Goal: Book appointment/travel/reservation

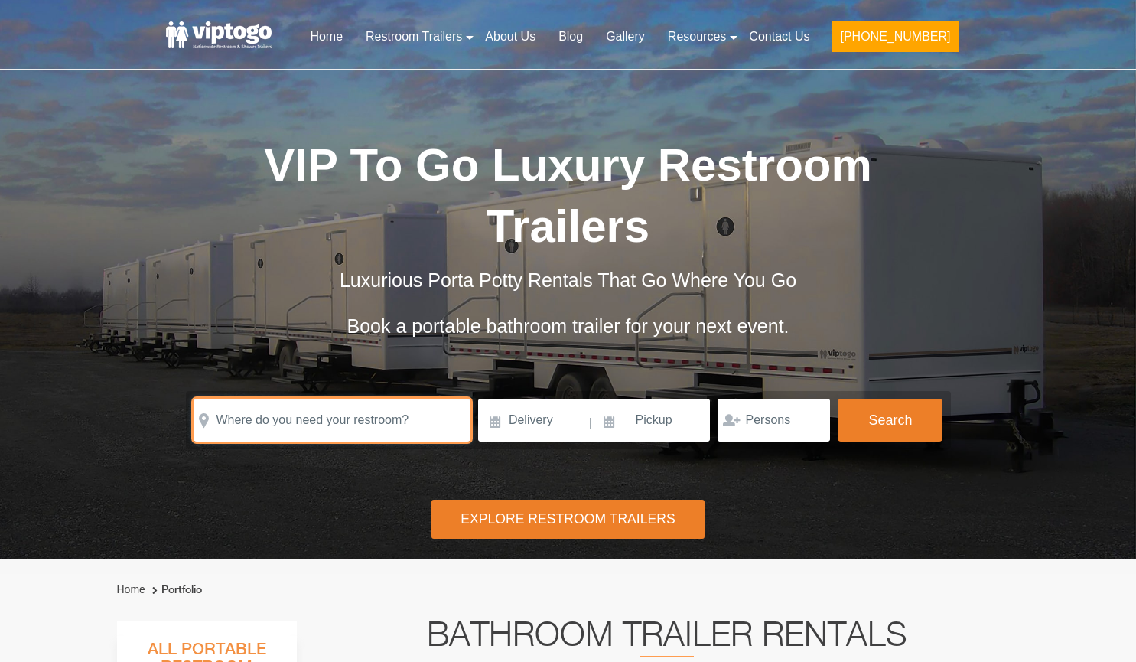
click at [417, 399] on input "text" at bounding box center [332, 420] width 277 height 43
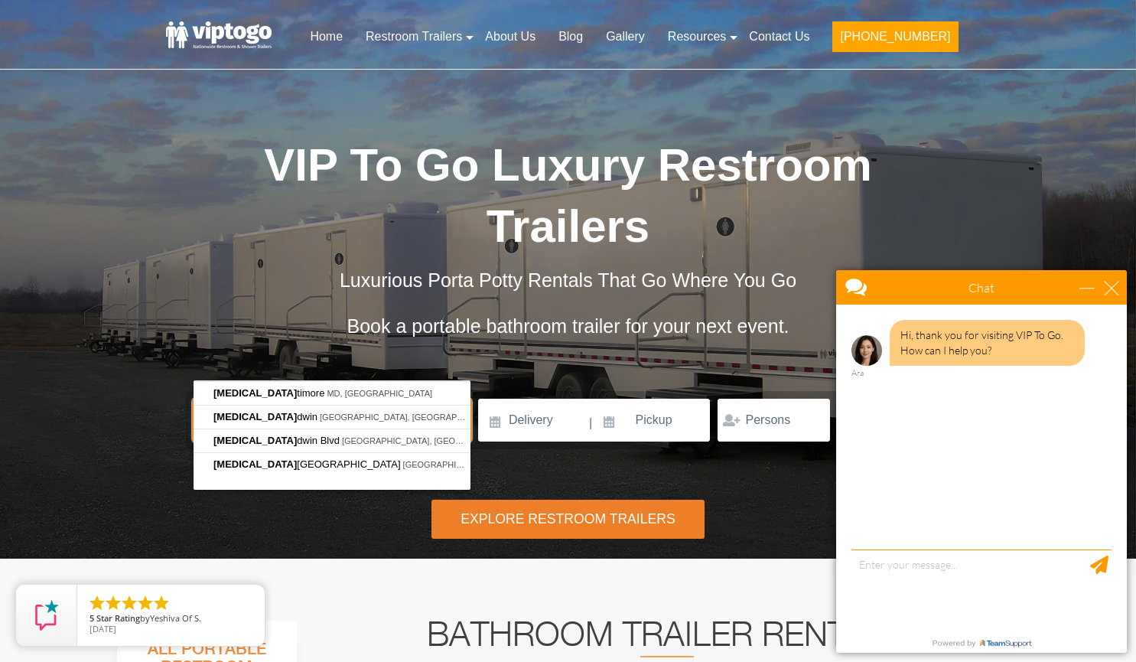
type input "b"
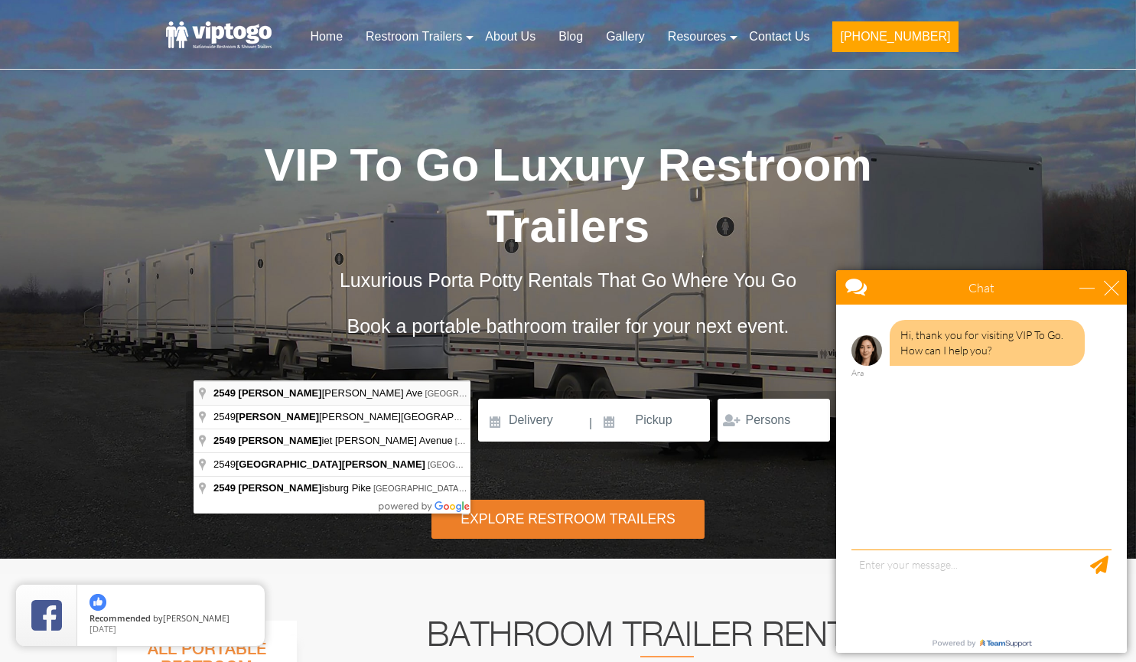
type input "[STREET_ADDRESS][PERSON_NAME]"
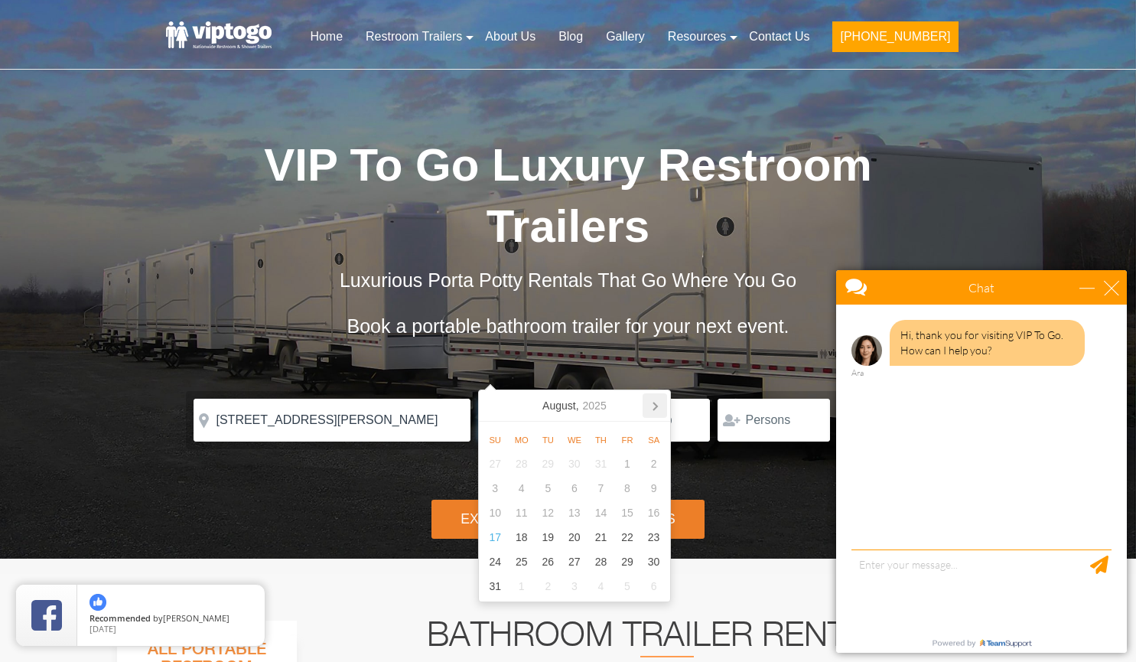
click at [651, 411] on icon at bounding box center [655, 405] width 24 height 24
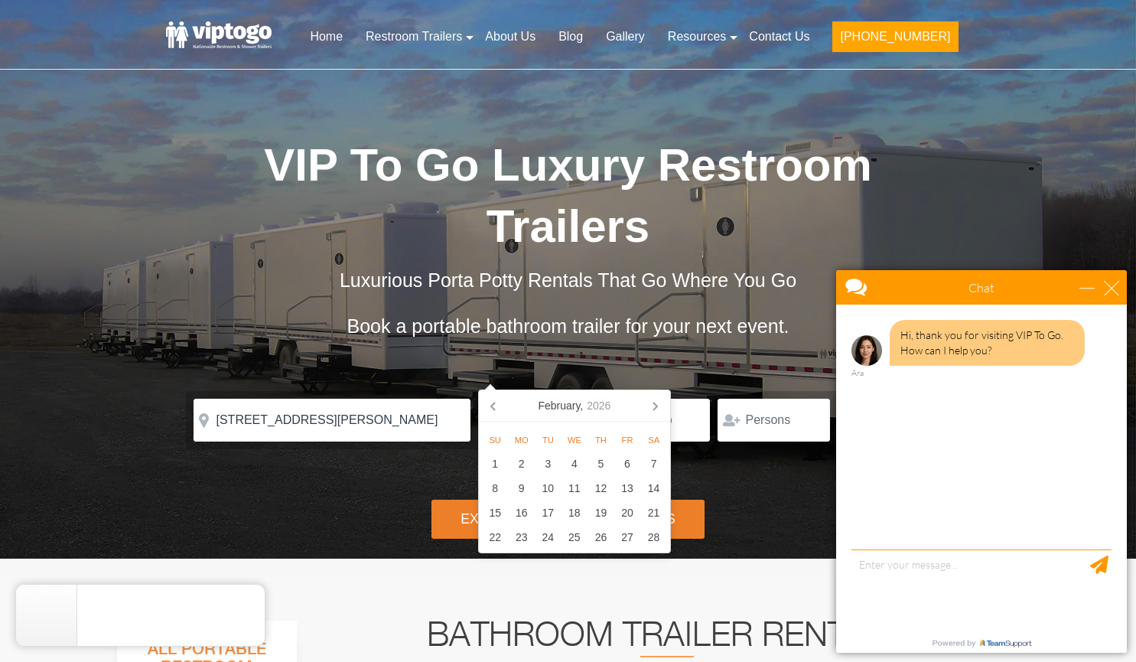
click at [651, 411] on icon at bounding box center [655, 405] width 24 height 24
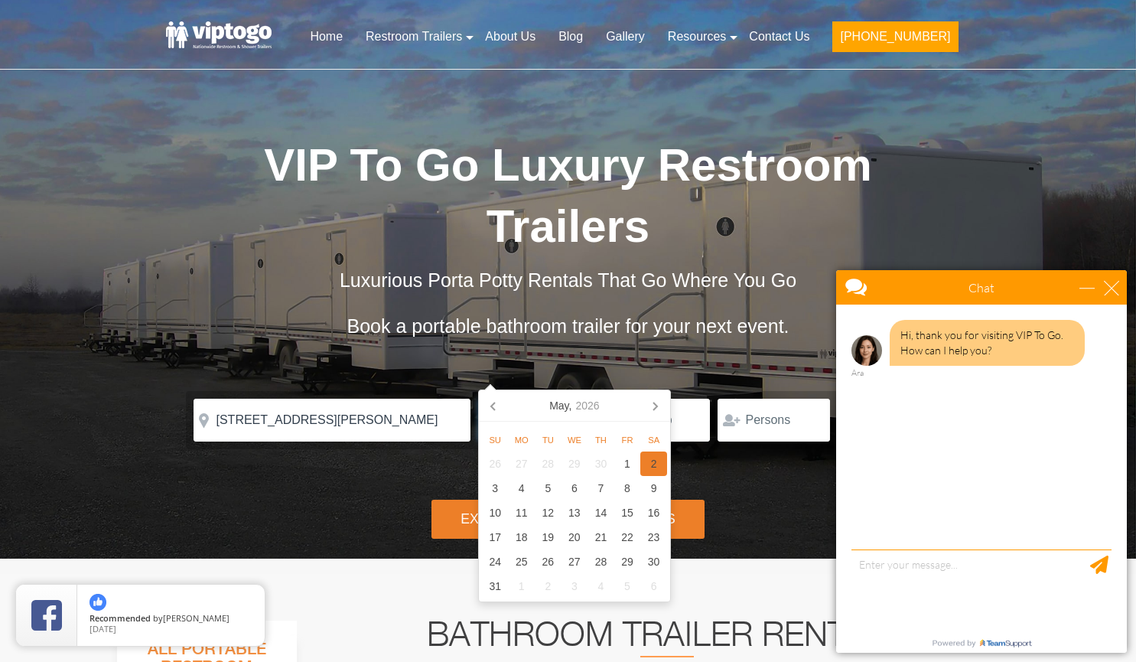
click at [654, 463] on div "2" at bounding box center [654, 464] width 27 height 24
type input "[DATE]"
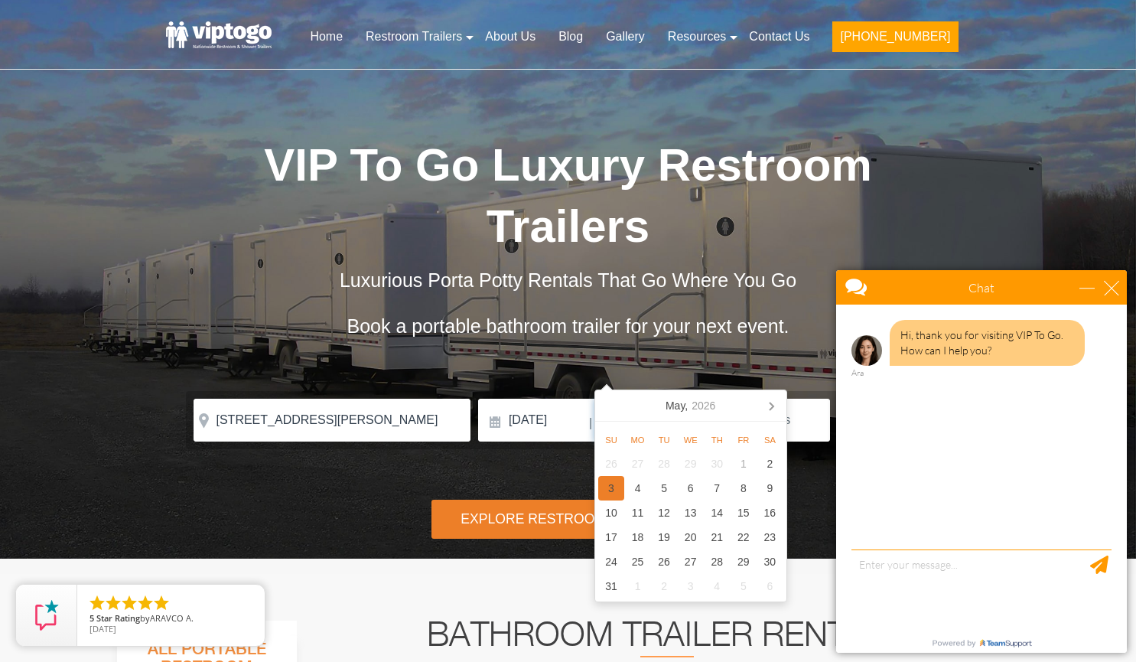
click at [615, 482] on div "3" at bounding box center [611, 488] width 27 height 24
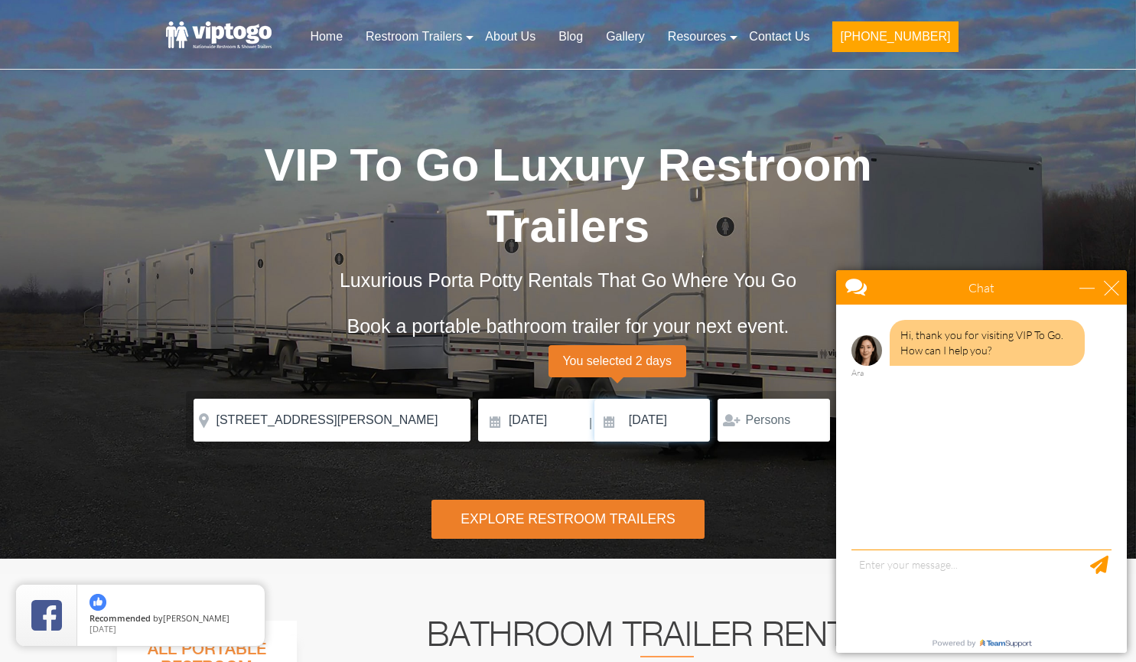
click at [605, 399] on input "[DATE]" at bounding box center [653, 420] width 116 height 43
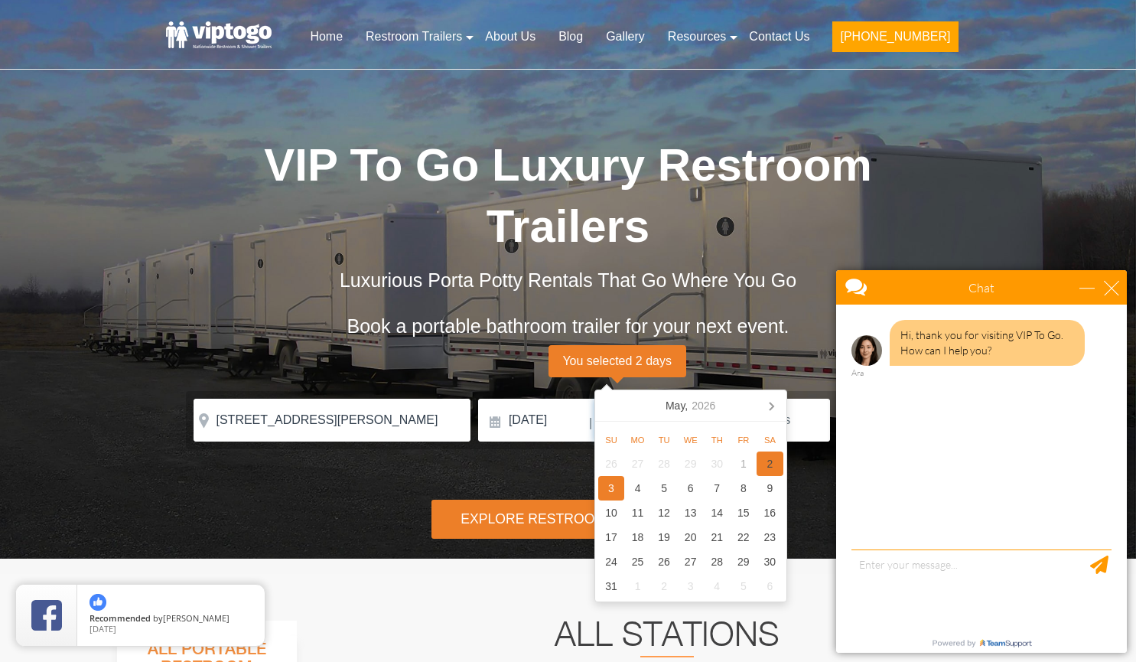
click at [778, 464] on div "2" at bounding box center [770, 464] width 27 height 24
type input "[DATE]"
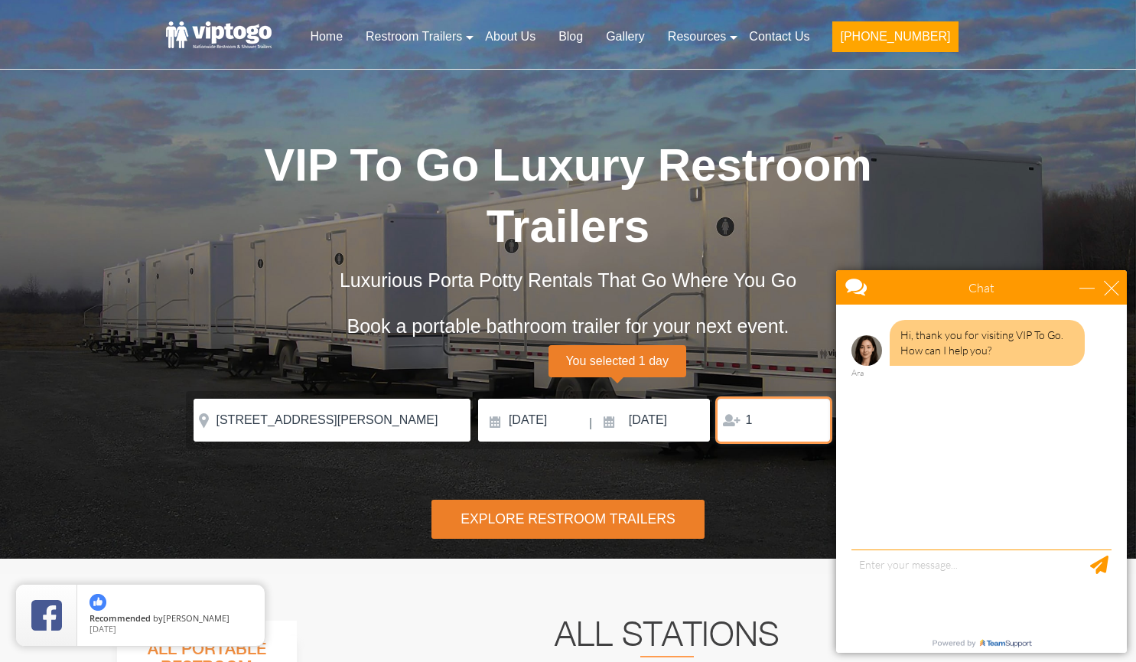
click at [813, 399] on input "1" at bounding box center [774, 420] width 112 height 43
click at [813, 399] on input "2" at bounding box center [774, 420] width 112 height 43
click at [813, 399] on input "1" at bounding box center [774, 420] width 112 height 43
click at [736, 399] on div "1" at bounding box center [774, 420] width 112 height 43
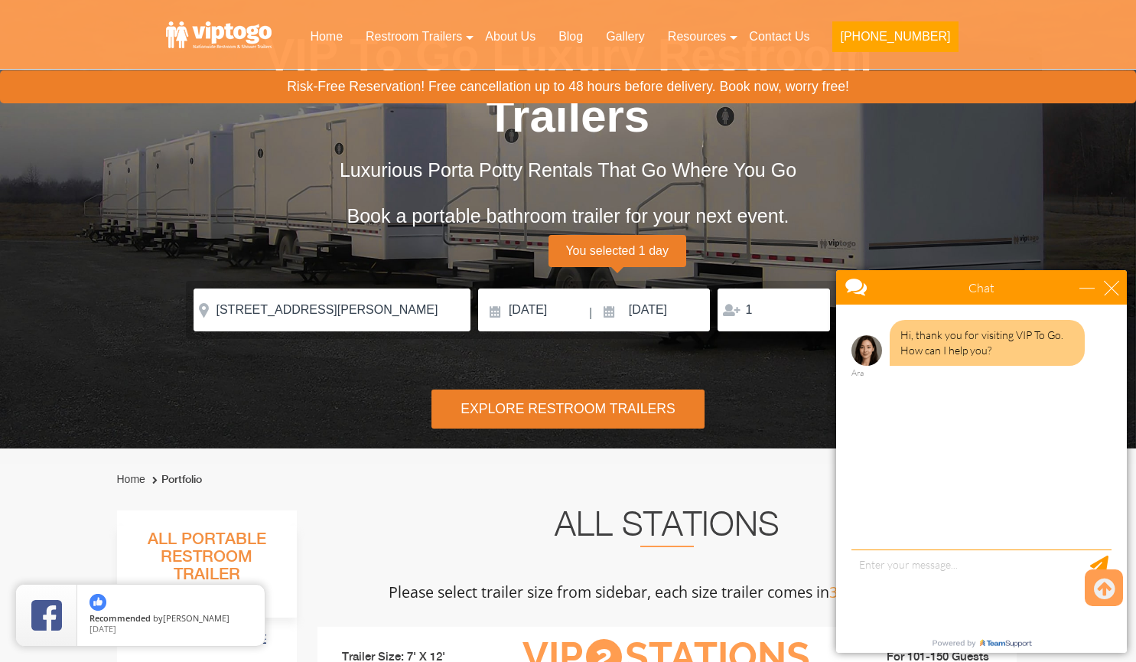
scroll to position [111, 0]
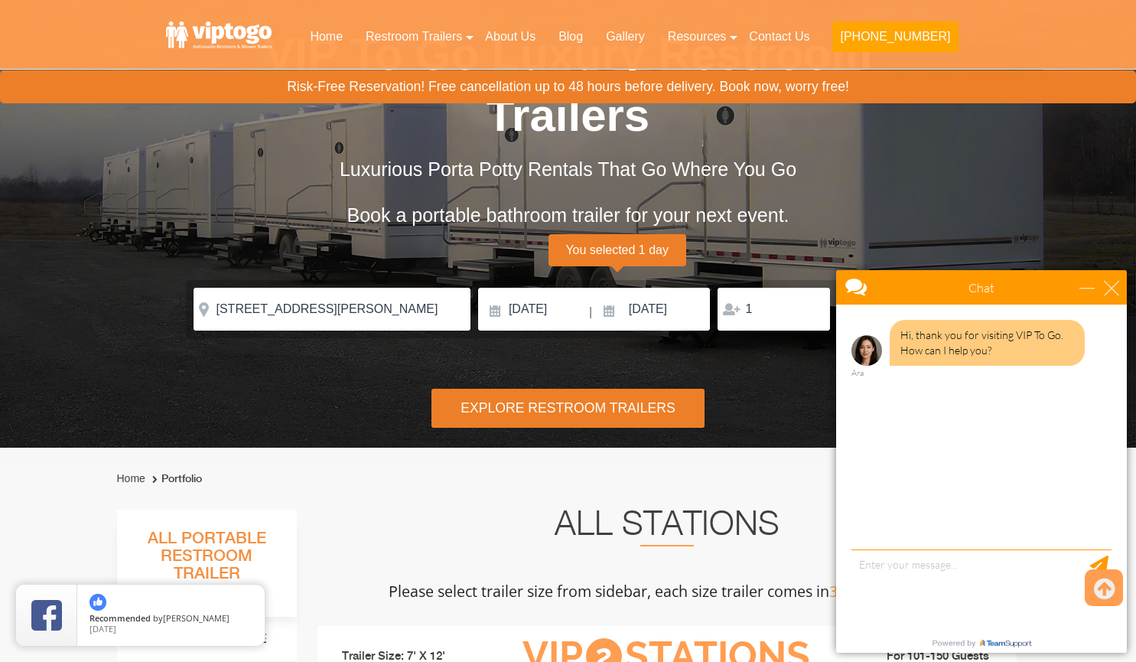
click at [627, 389] on div "Explore Restroom Trailers" at bounding box center [568, 408] width 272 height 39
type input "2"
click at [807, 288] on input "2" at bounding box center [774, 309] width 112 height 43
click at [865, 288] on button "Search" at bounding box center [890, 308] width 105 height 41
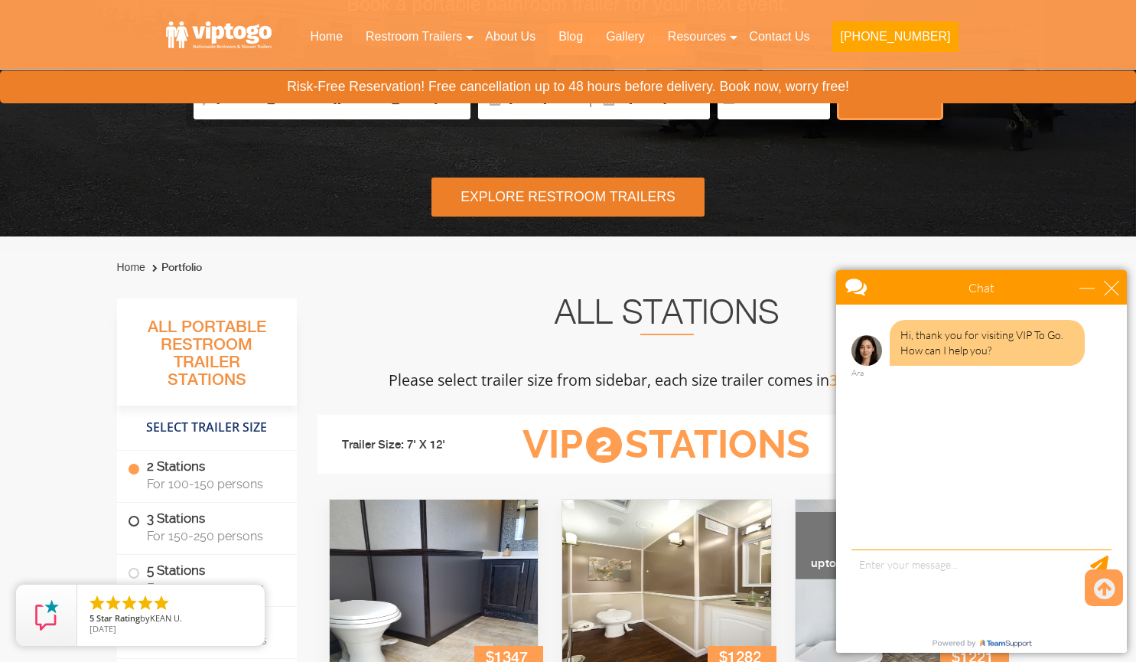
scroll to position [466, 0]
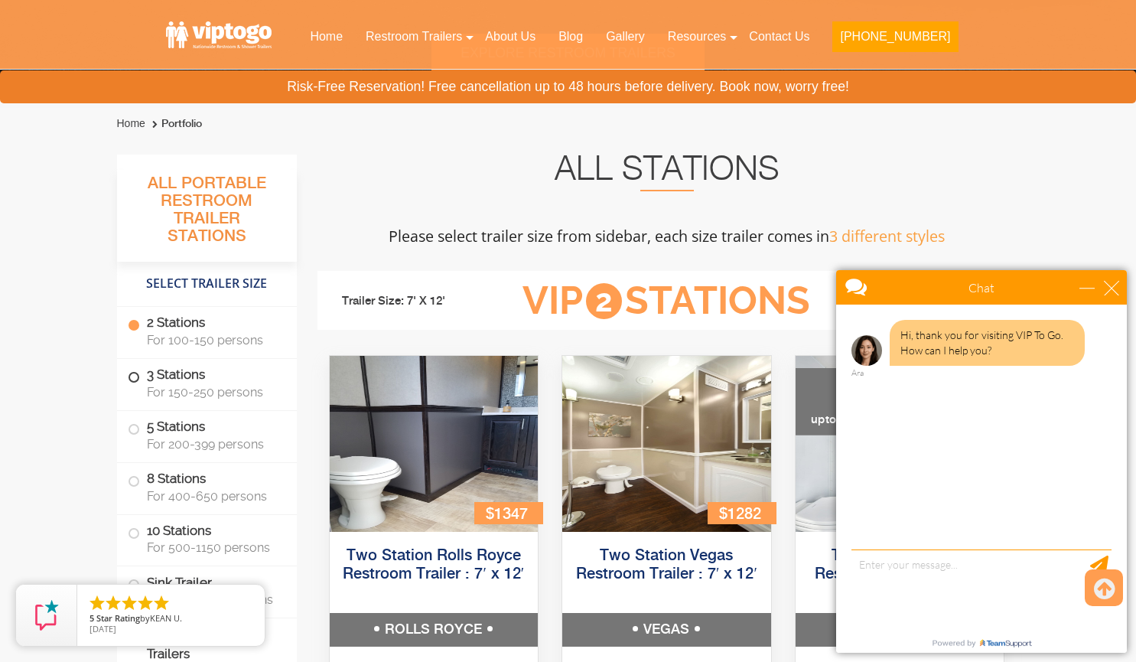
click at [209, 514] on li "8 Stations For 400-650 persons" at bounding box center [207, 489] width 180 height 52
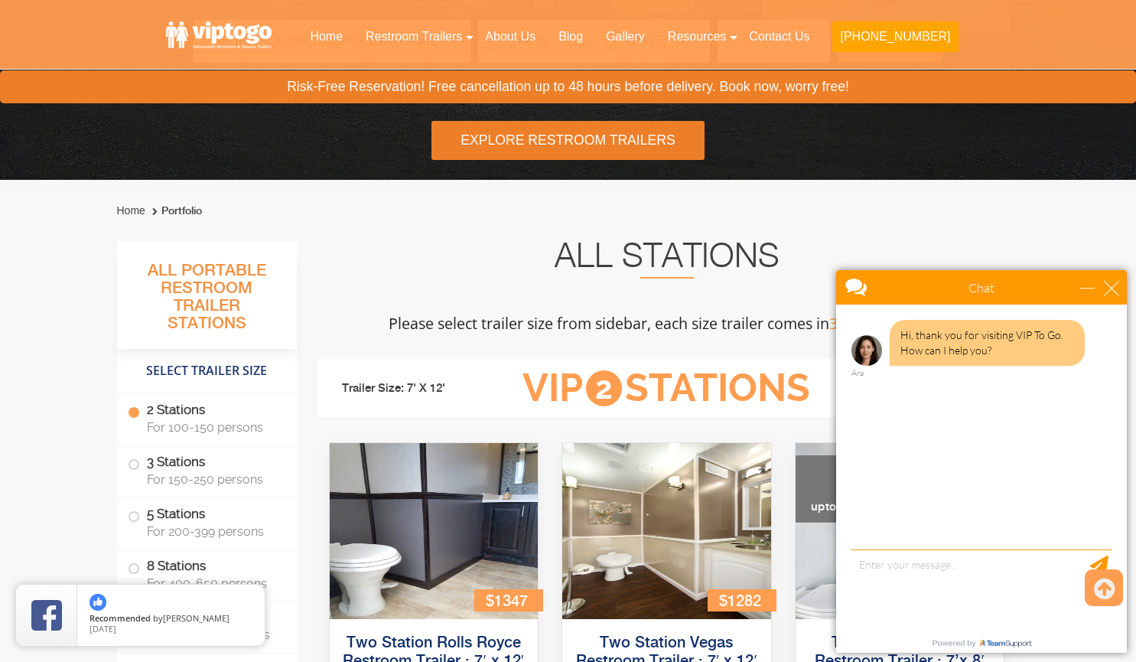
scroll to position [0, 0]
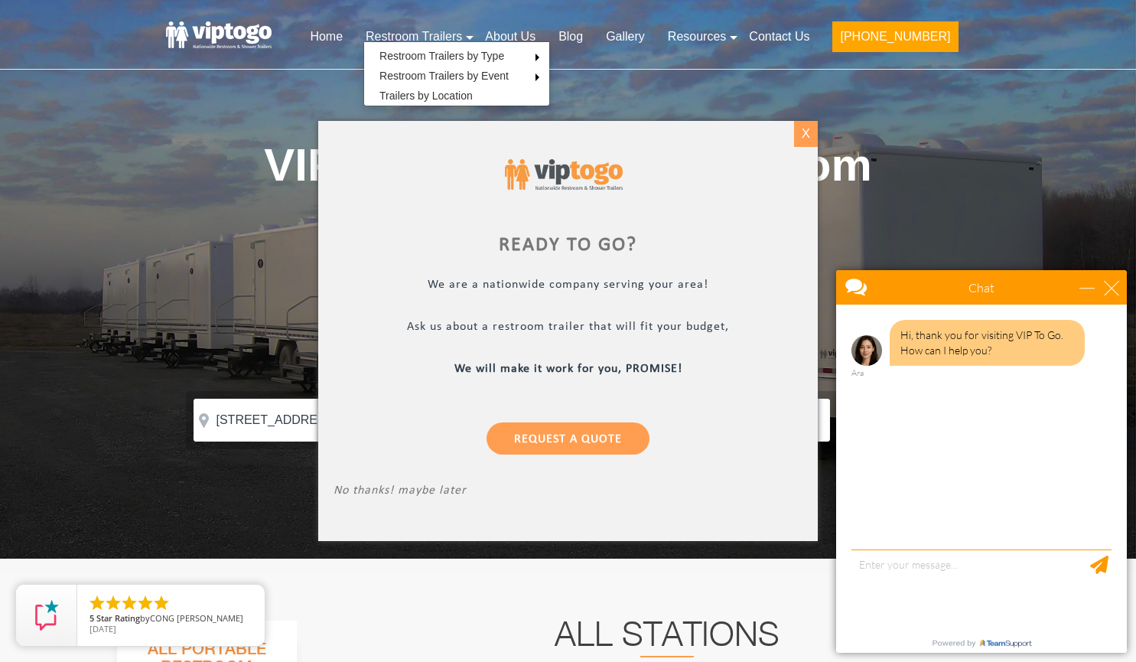
click at [811, 133] on div "X" at bounding box center [806, 134] width 24 height 26
